Goal: Find specific page/section: Find specific page/section

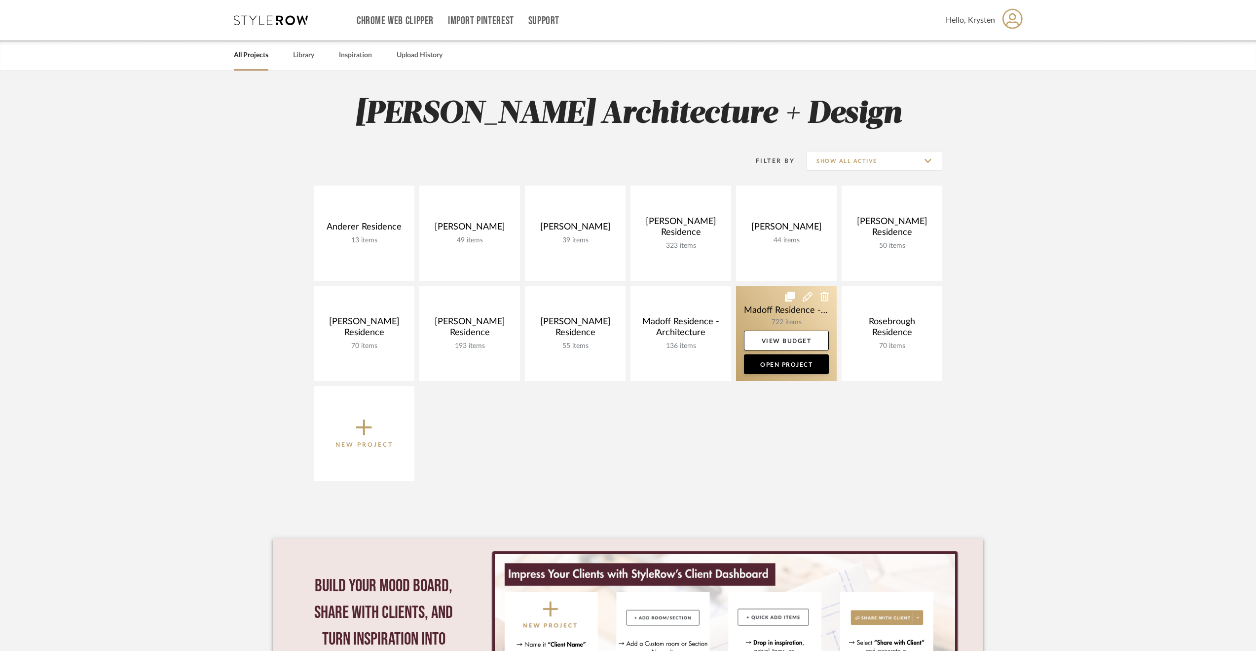
click at [752, 307] on link at bounding box center [786, 333] width 101 height 95
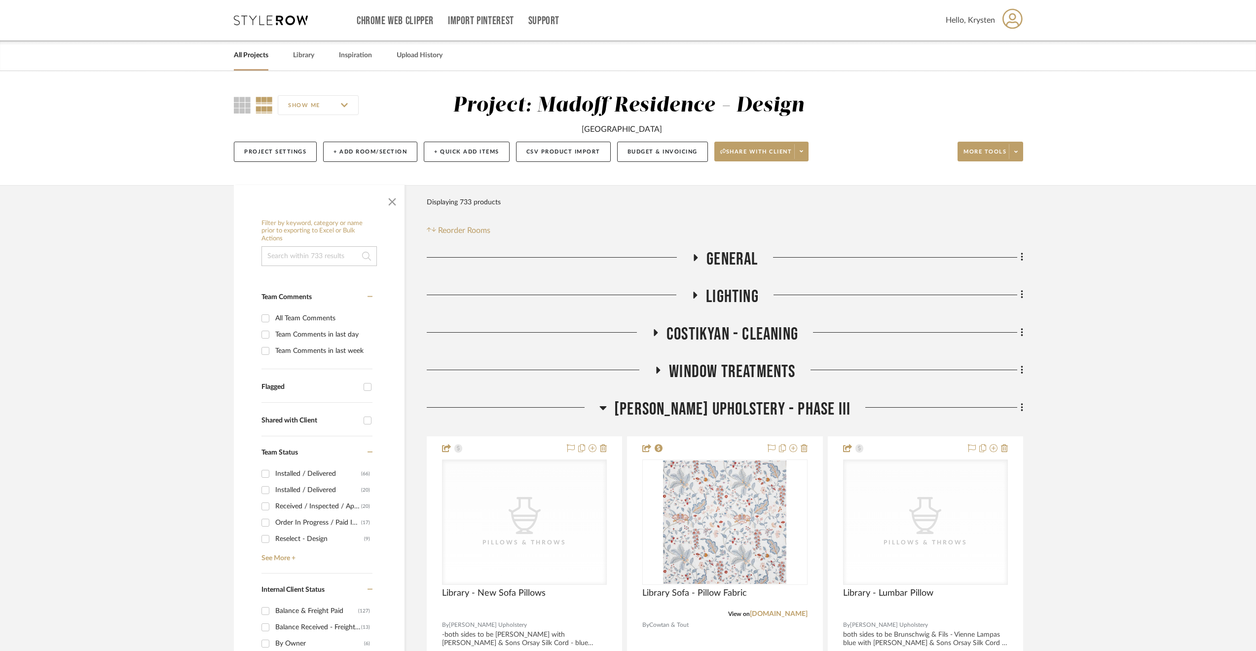
click at [745, 412] on span "[PERSON_NAME] Upholstery - Phase III" at bounding box center [732, 409] width 236 height 21
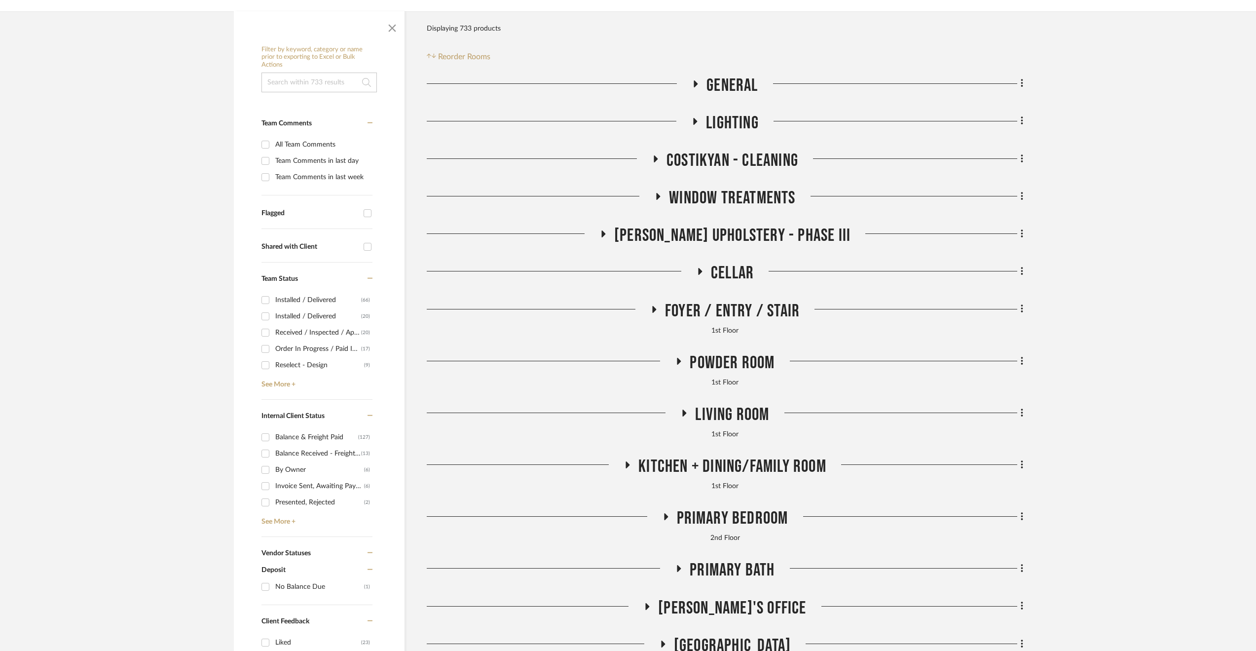
scroll to position [296, 0]
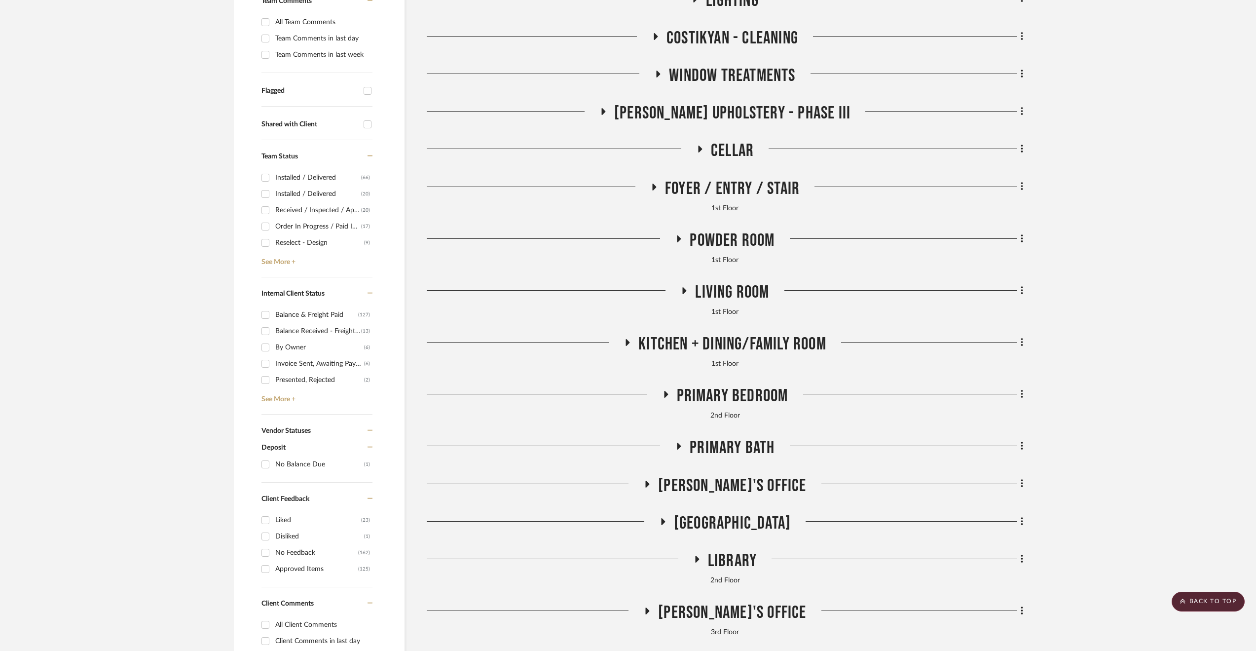
click at [721, 397] on span "Primary Bedroom" at bounding box center [733, 395] width 112 height 21
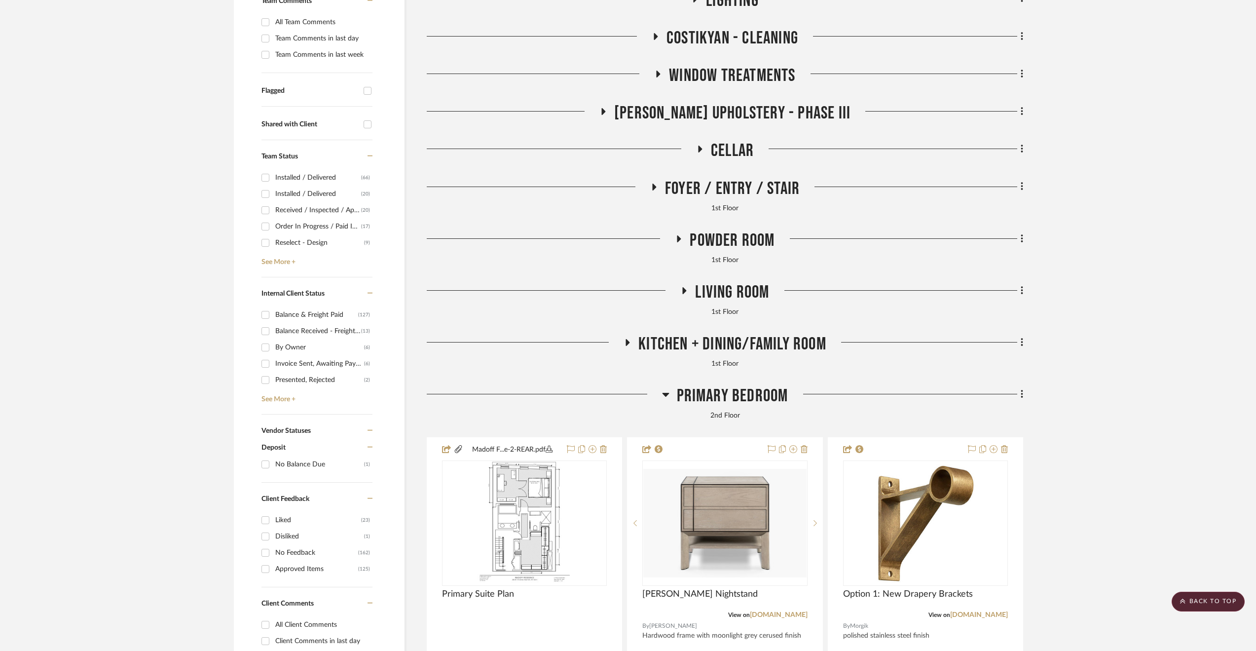
click at [721, 397] on span "Primary Bedroom" at bounding box center [733, 395] width 112 height 21
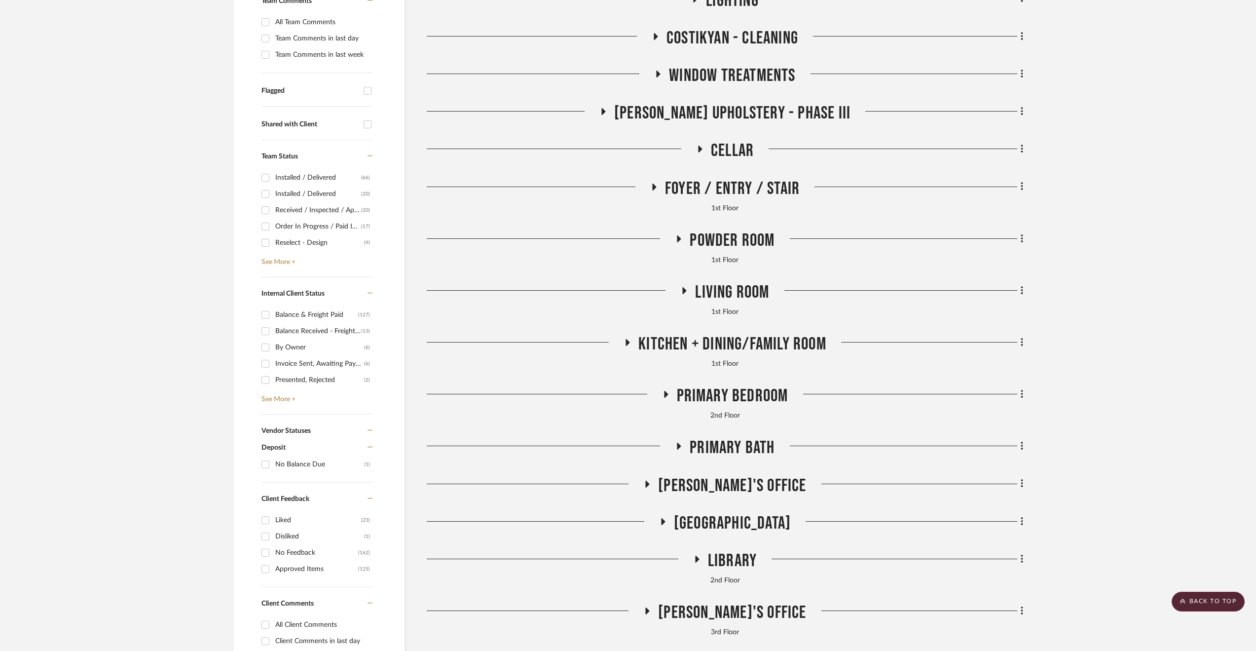
click at [745, 286] on span "Living Room" at bounding box center [732, 292] width 74 height 21
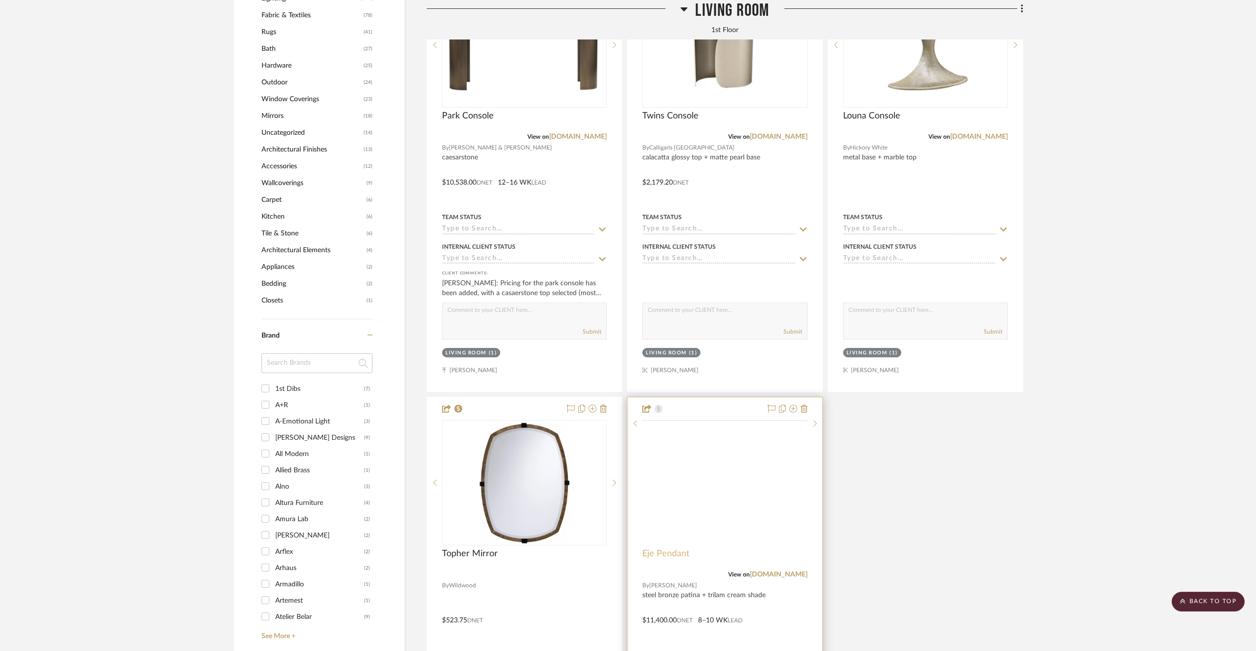
scroll to position [1234, 0]
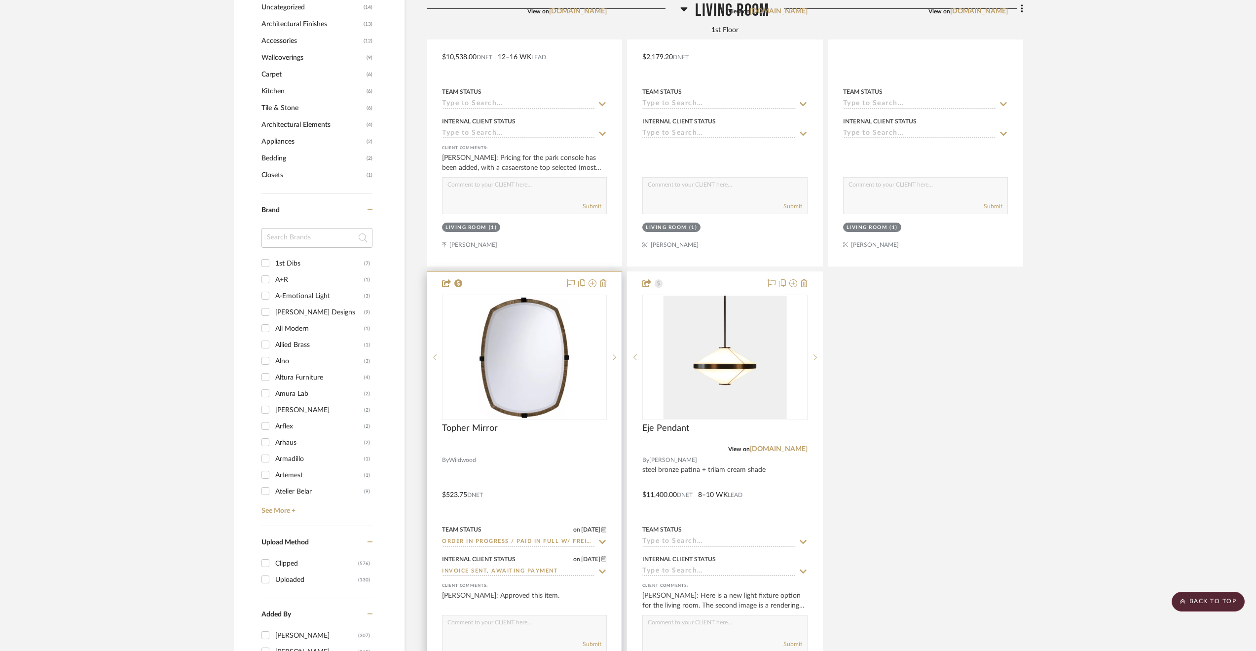
click at [512, 479] on div at bounding box center [524, 488] width 194 height 432
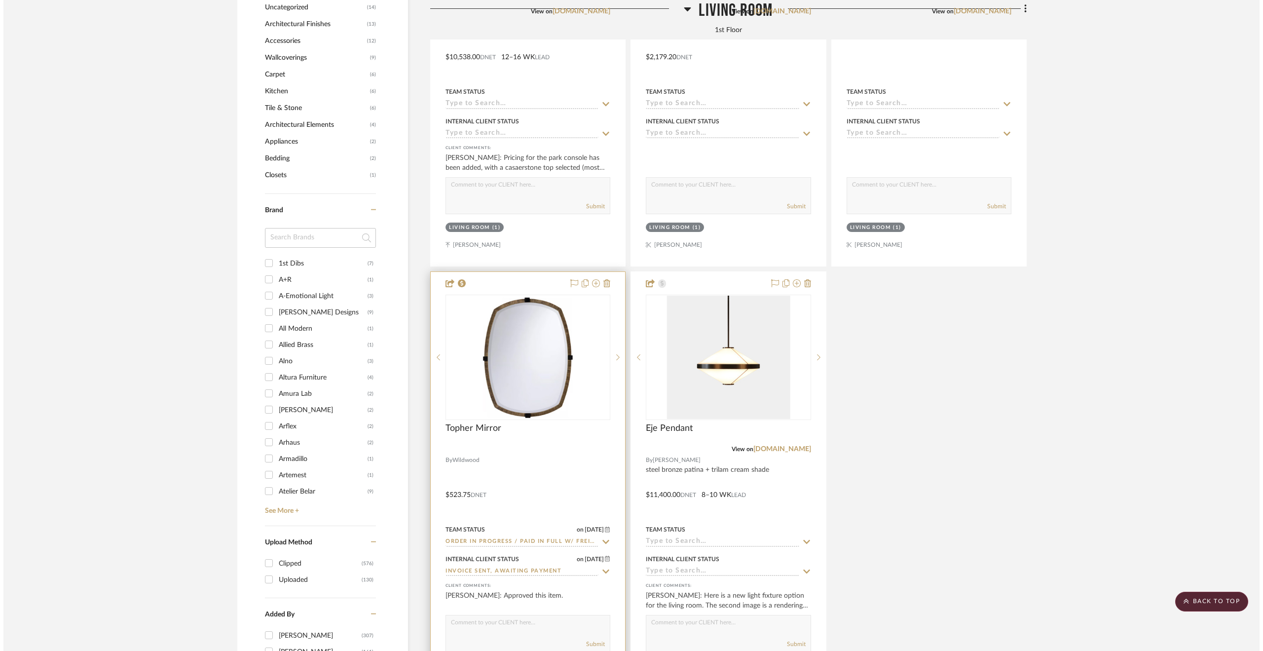
scroll to position [0, 0]
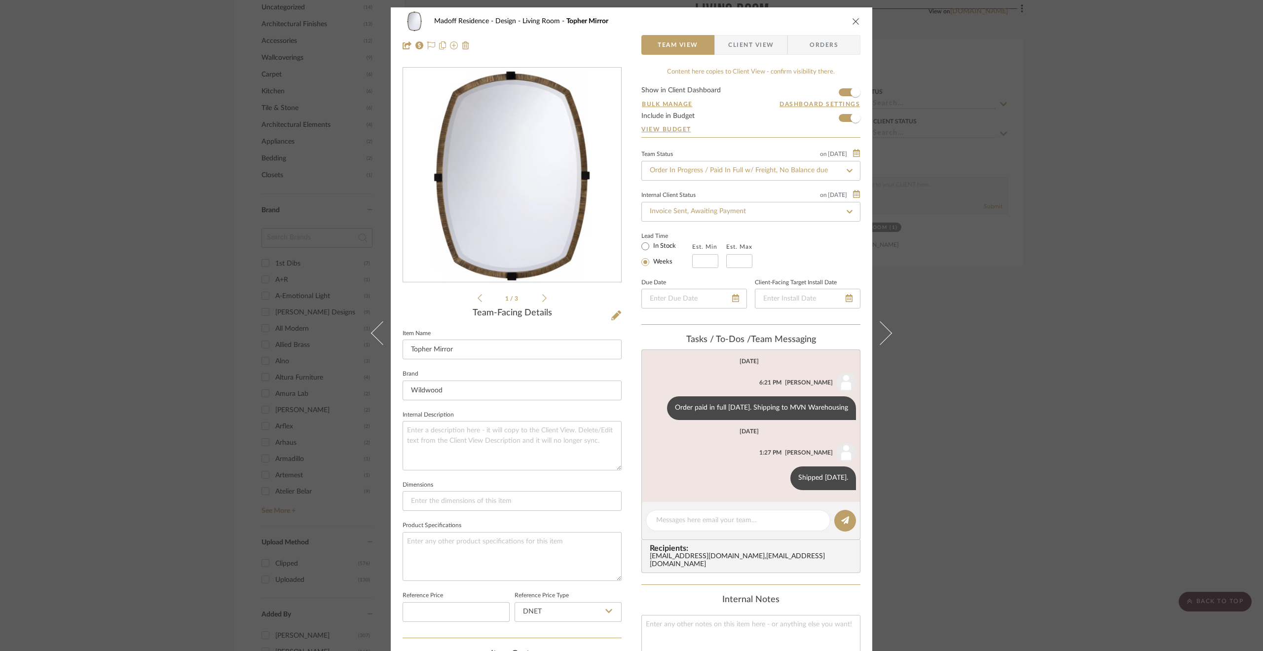
click at [1075, 192] on div "Madoff Residence - Design Living Room Topher Mirror Team View Client View Order…" at bounding box center [631, 325] width 1263 height 651
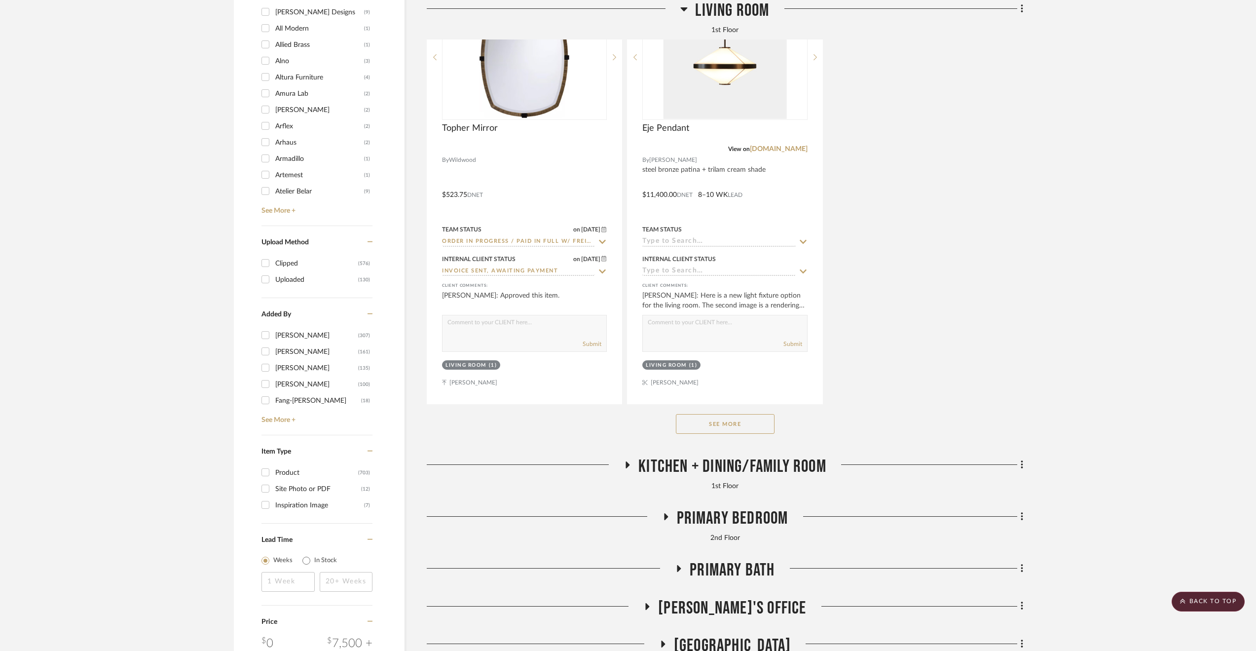
scroll to position [1579, 0]
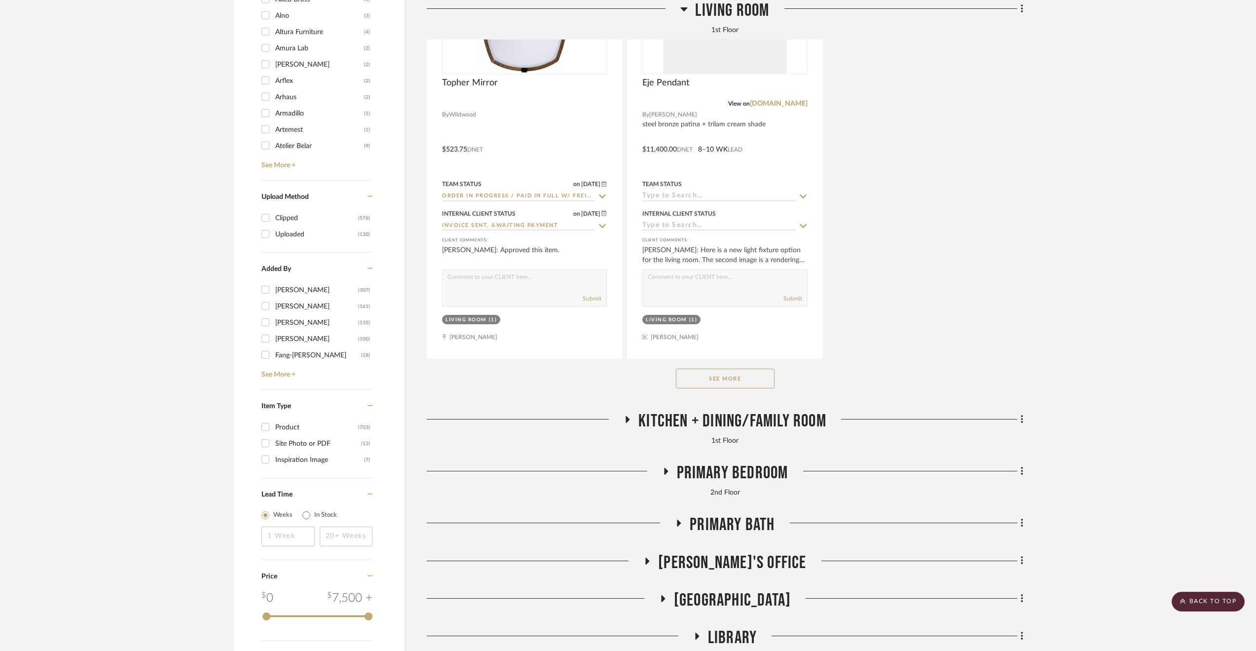
click at [732, 374] on button "See More" at bounding box center [725, 379] width 99 height 20
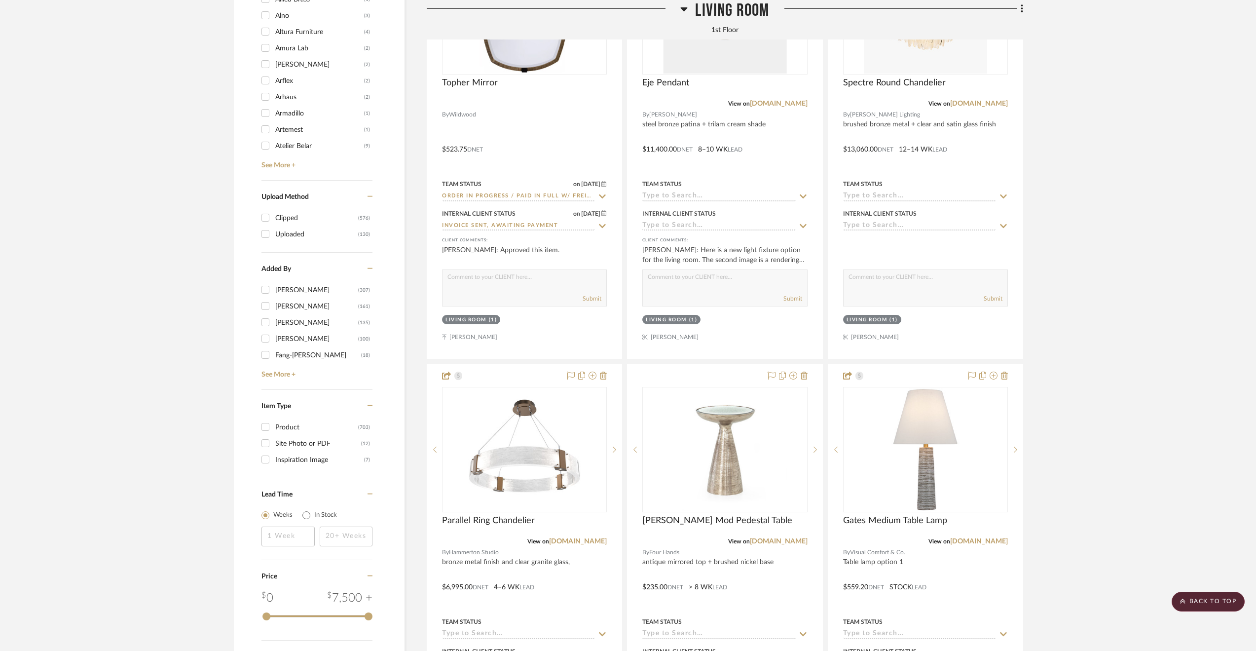
scroll to position [1826, 0]
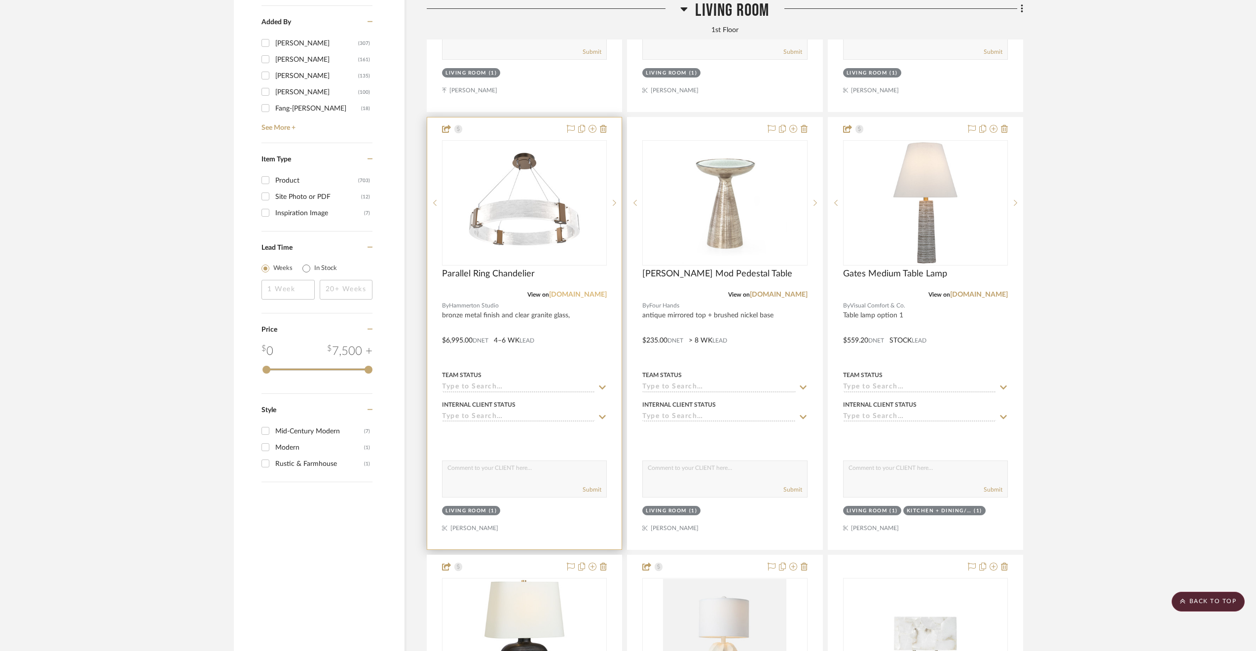
click at [578, 296] on link "[DOMAIN_NAME]" at bounding box center [578, 294] width 58 height 7
